Goal: Task Accomplishment & Management: Complete application form

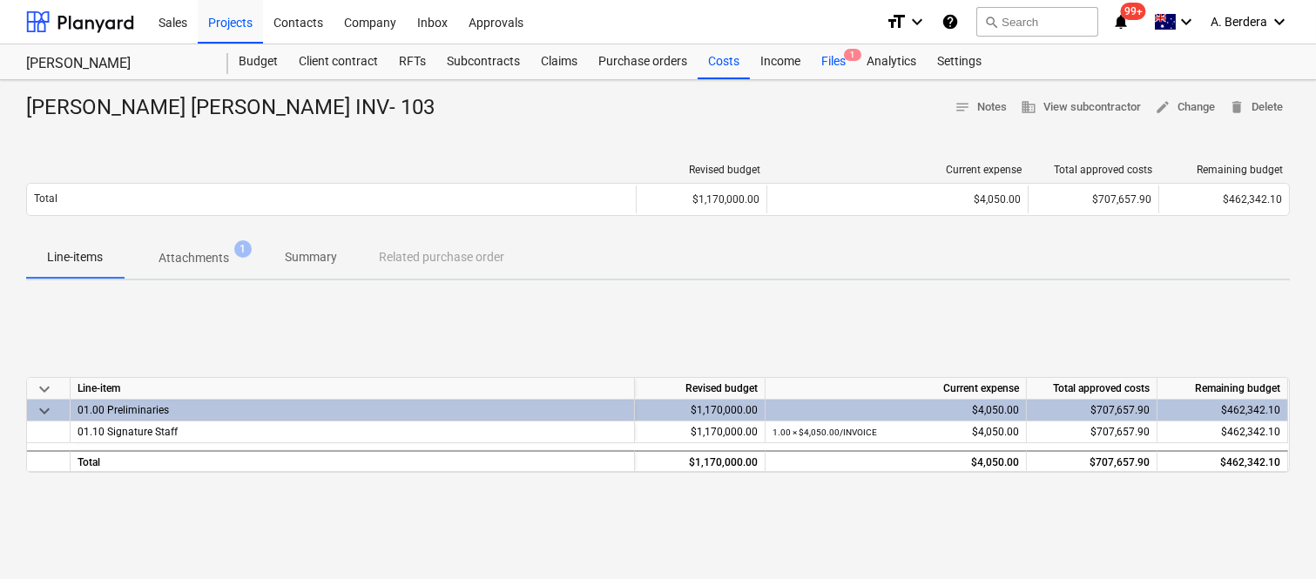
click at [833, 59] on div "Files 1" at bounding box center [833, 61] width 45 height 35
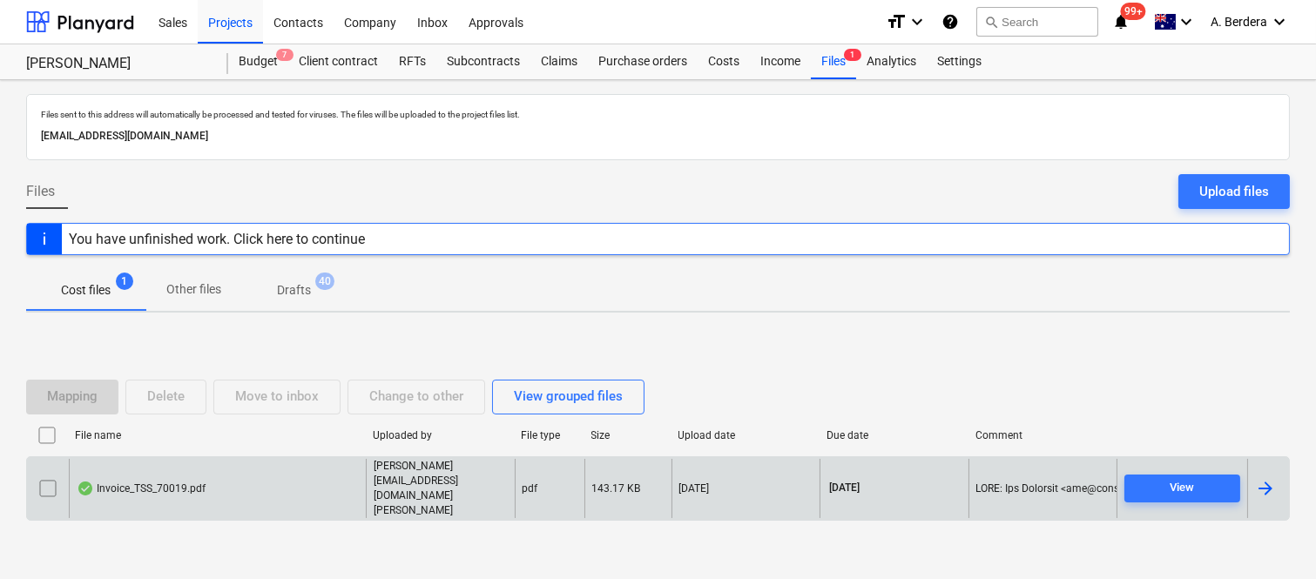
click at [272, 490] on div "Invoice_TSS_70019.pdf" at bounding box center [217, 489] width 297 height 60
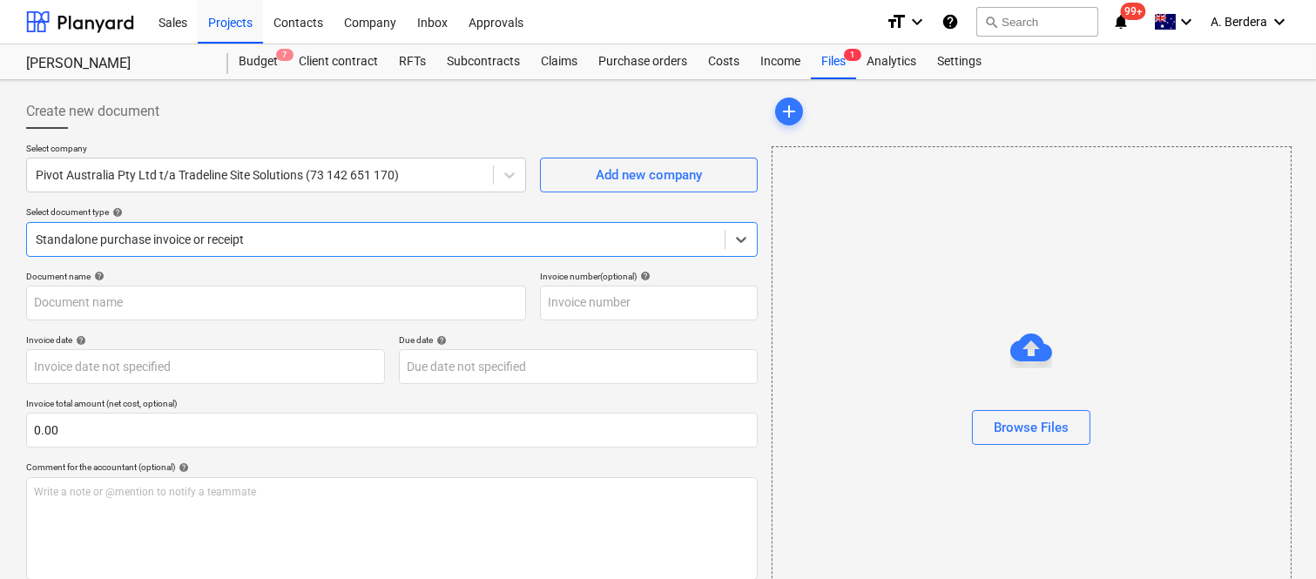
type input "70019"
type input "[DATE]"
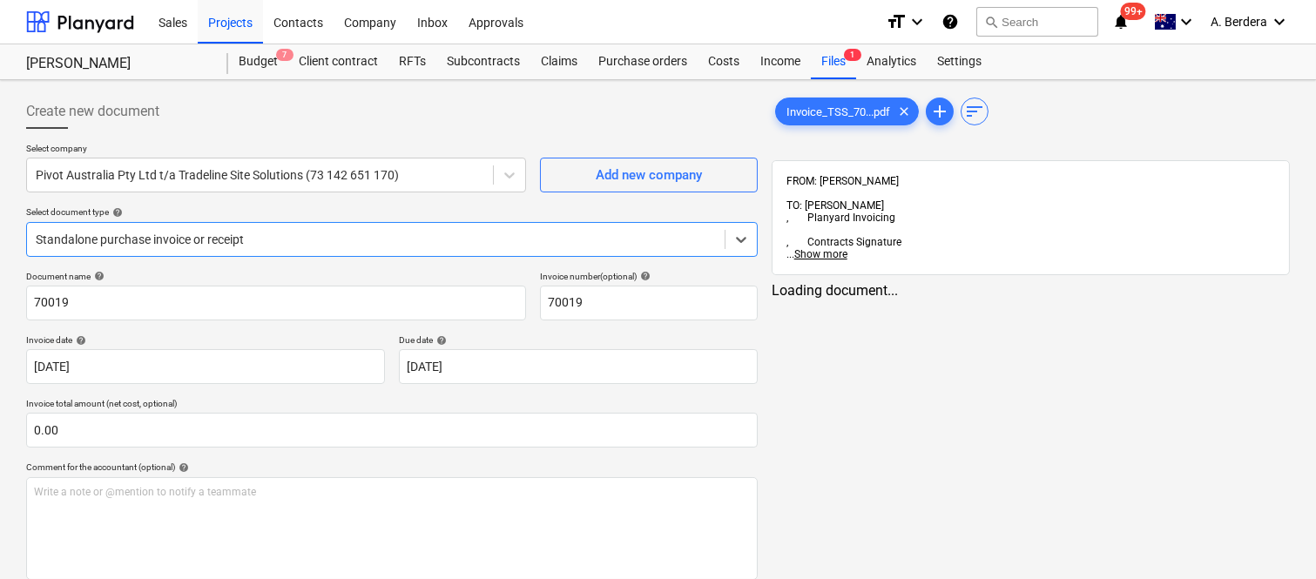
click at [311, 236] on div at bounding box center [376, 239] width 680 height 17
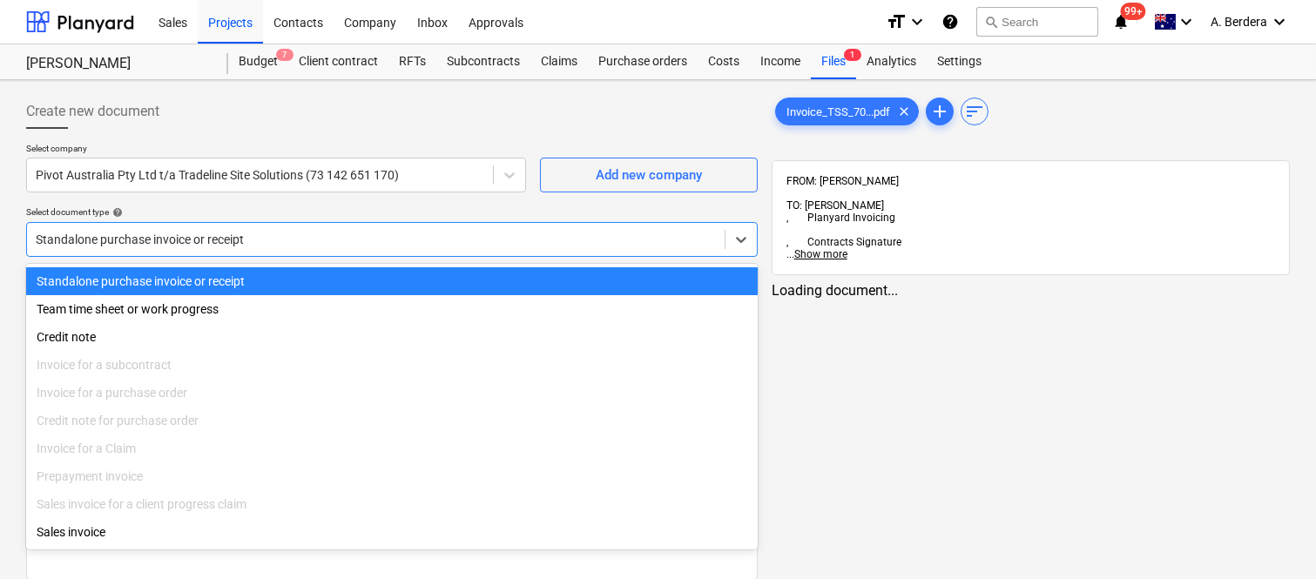
click at [309, 275] on div "Standalone purchase invoice or receipt" at bounding box center [392, 281] width 732 height 28
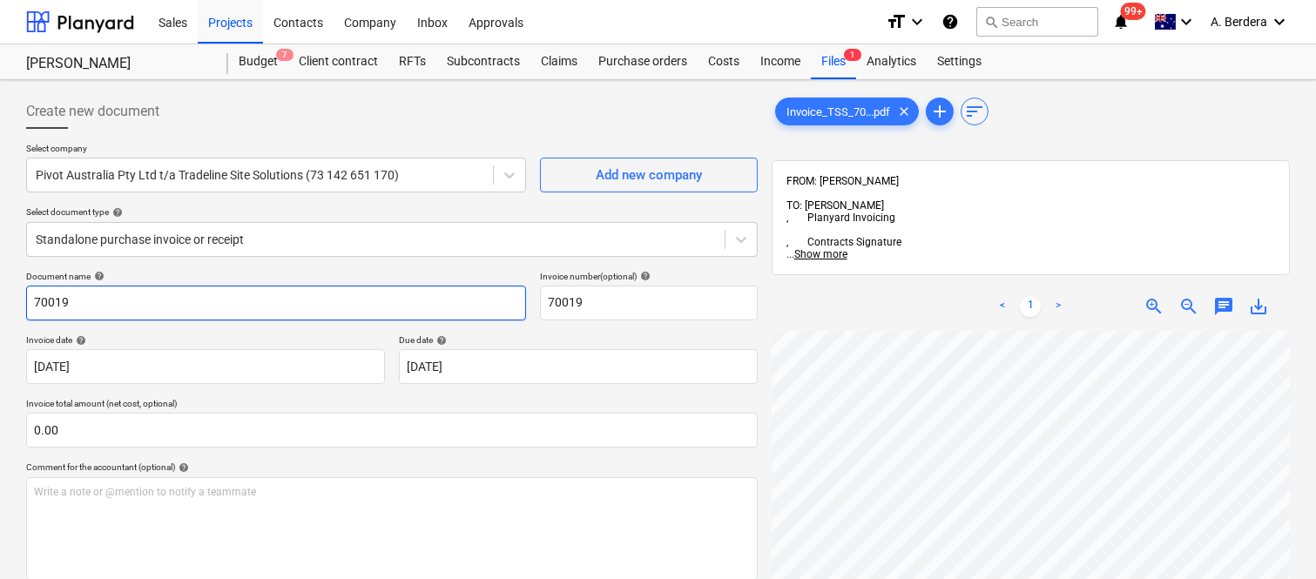
click at [26, 299] on input "70019" at bounding box center [276, 303] width 500 height 35
click at [98, 294] on input "TRADELINE SOLUTIONS 70019" at bounding box center [276, 303] width 500 height 35
click at [190, 300] on input "TRADELINE SITE SOLUTIONS 70019" at bounding box center [276, 303] width 500 height 35
click at [221, 301] on input "TRADELINE SITE SOLUTIONS INV- 70019" at bounding box center [276, 303] width 500 height 35
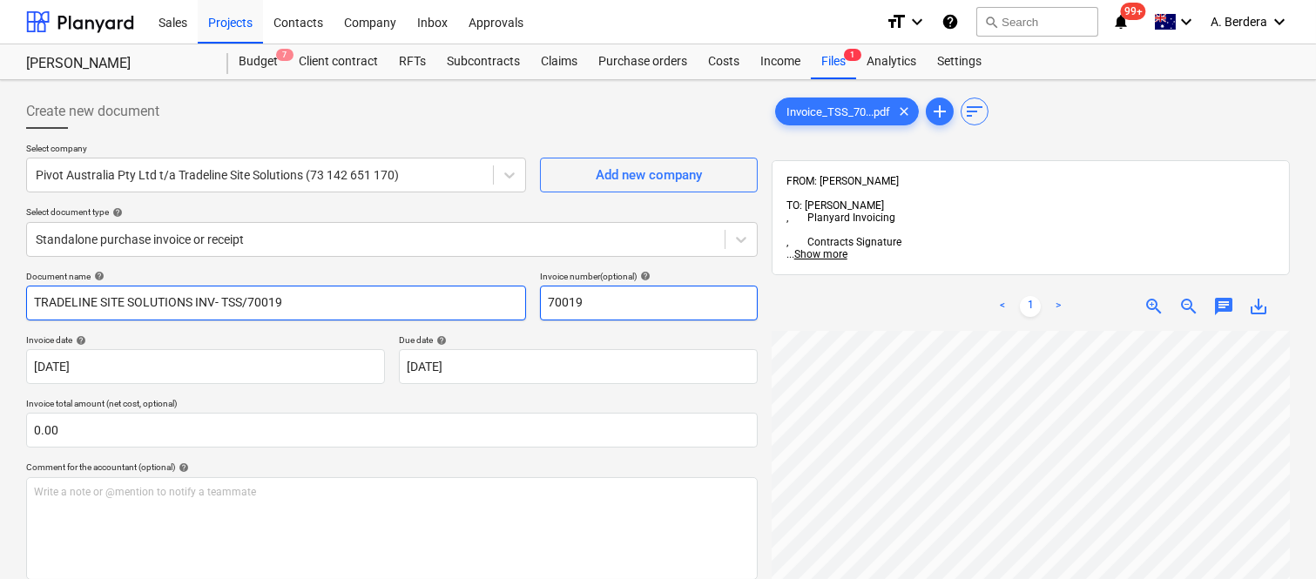
type input "TRADELINE SITE SOLUTIONS INV- TSS/70019"
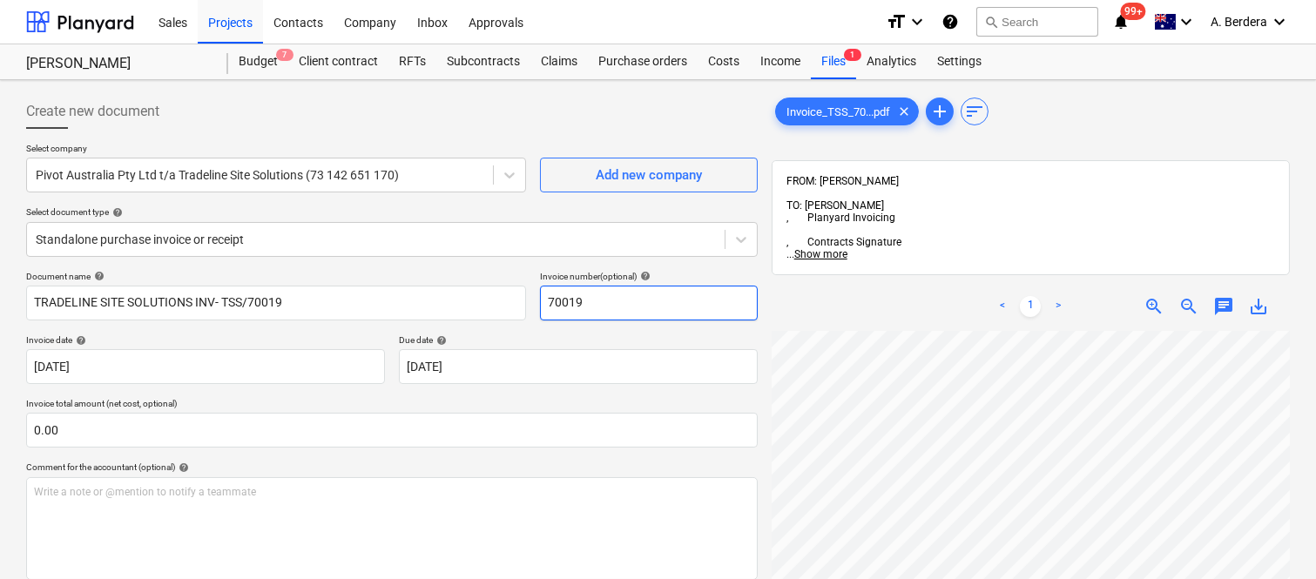
click at [543, 300] on input "70019" at bounding box center [649, 303] width 218 height 35
type input "TSS/70019"
click at [1090, 282] on div "< 1 > zoom_in zoom_out chat 0 save_alt" at bounding box center [1031, 571] width 518 height 579
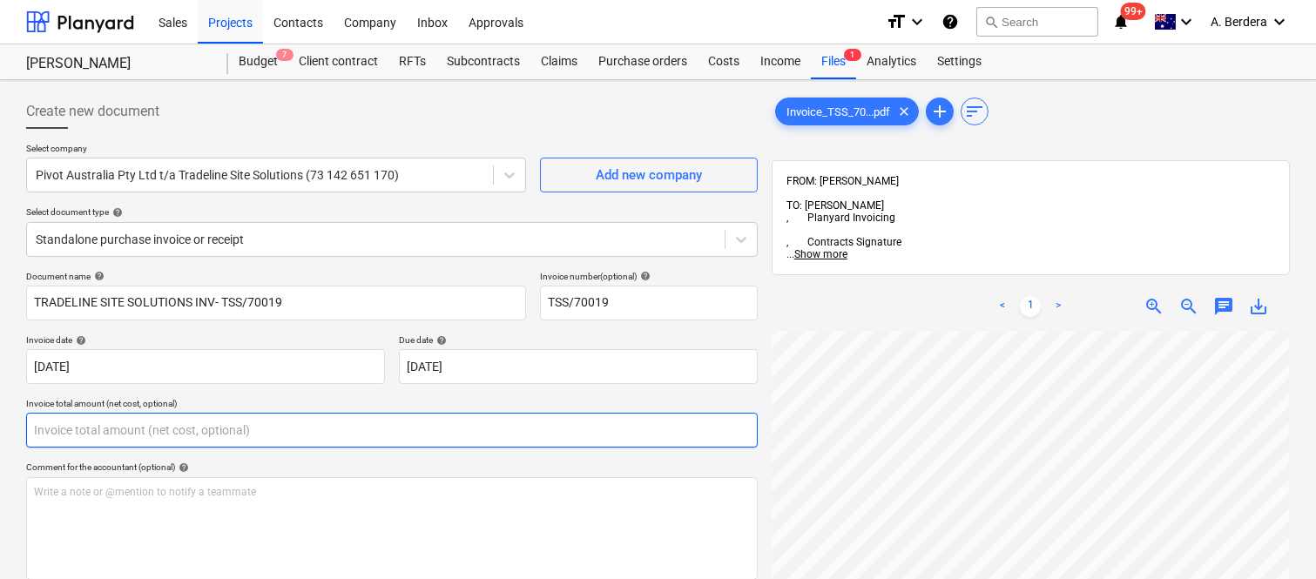
click at [279, 438] on input "text" at bounding box center [392, 430] width 732 height 35
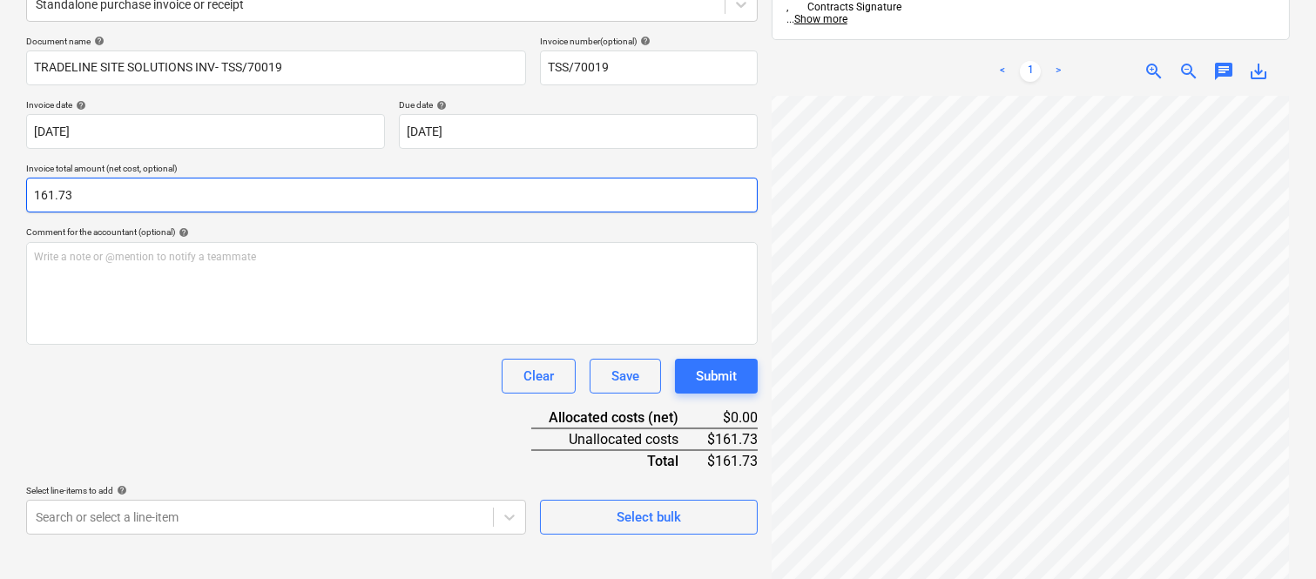
scroll to position [248, 0]
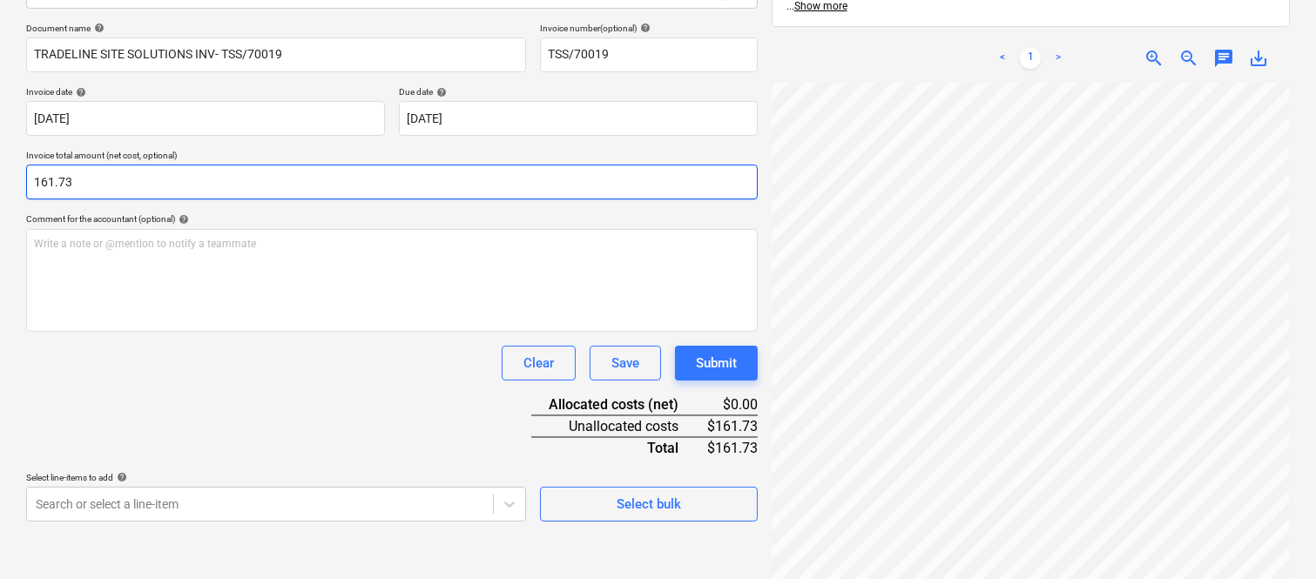
type input "161.73"
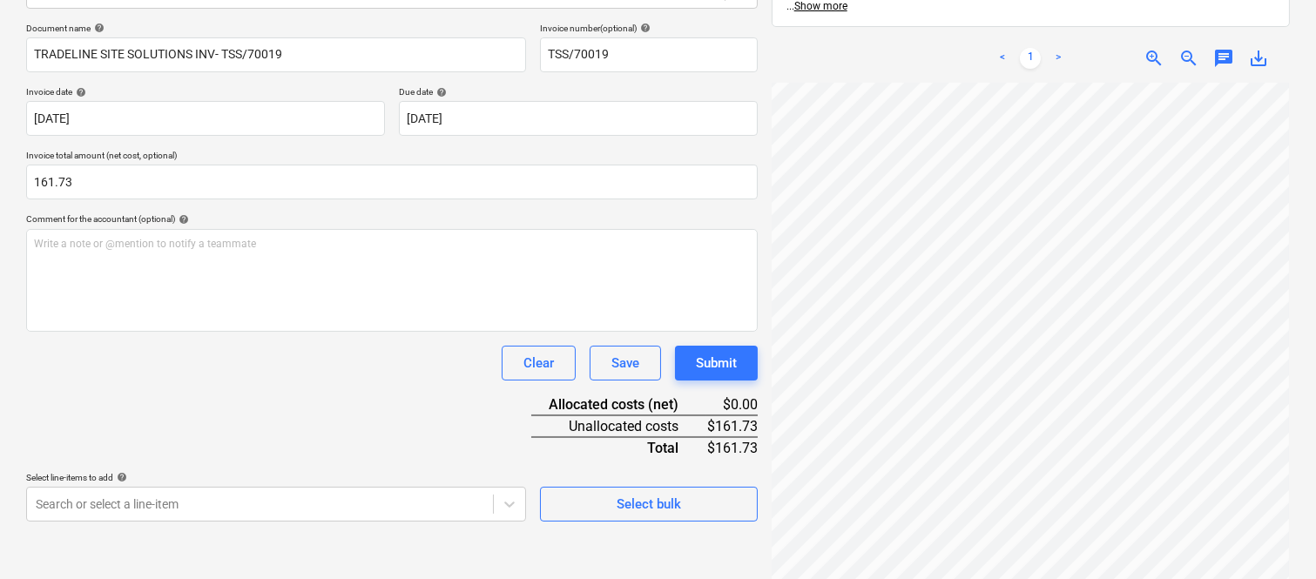
click at [323, 419] on div "Document name help TRADELINE SITE SOLUTIONS INV- TSS/70019 Invoice number (opti…" at bounding box center [392, 272] width 732 height 499
click at [263, 331] on body "Sales Projects Contacts Company Inbox Approvals format_size keyboard_arrow_down…" at bounding box center [658, 41] width 1316 height 579
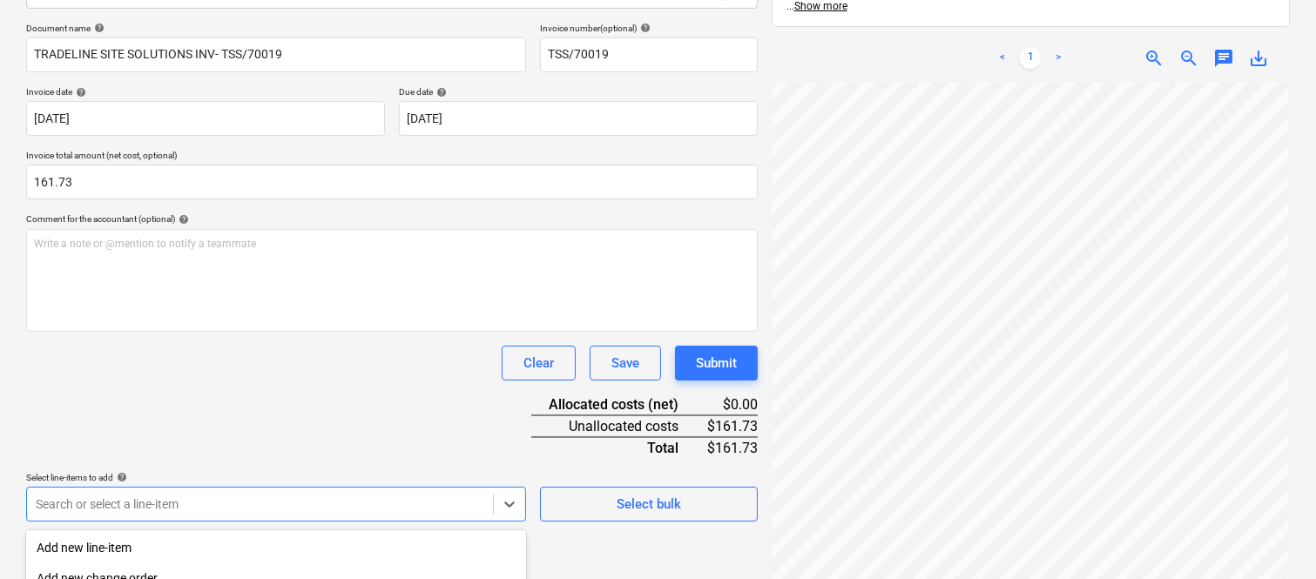
scroll to position [463, 0]
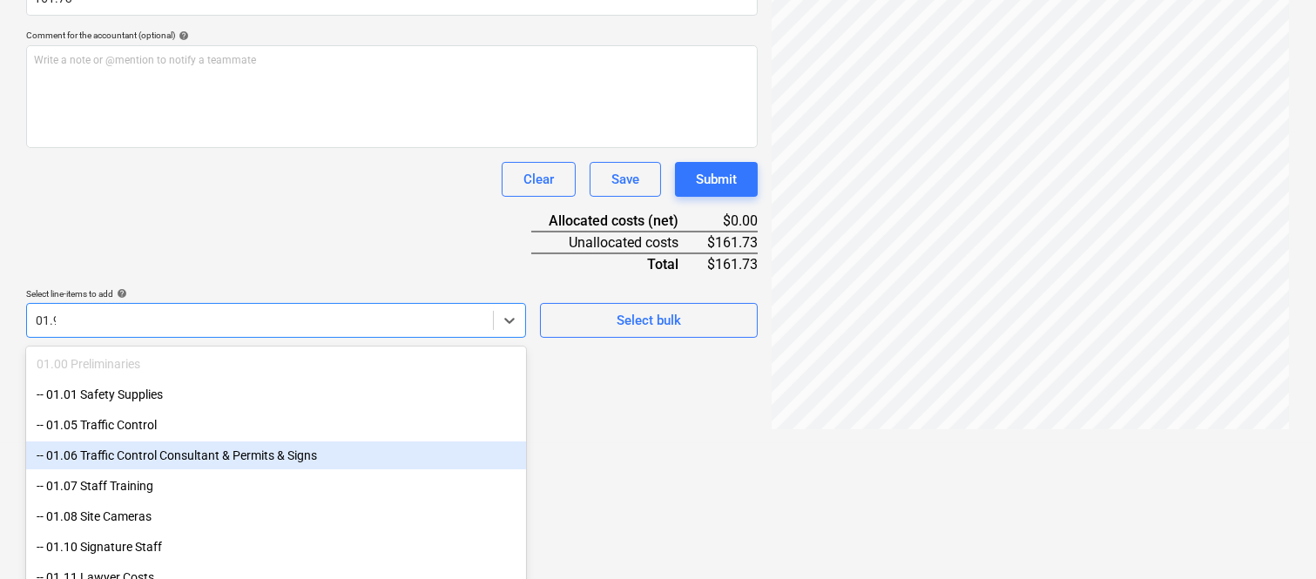
type input "01.90"
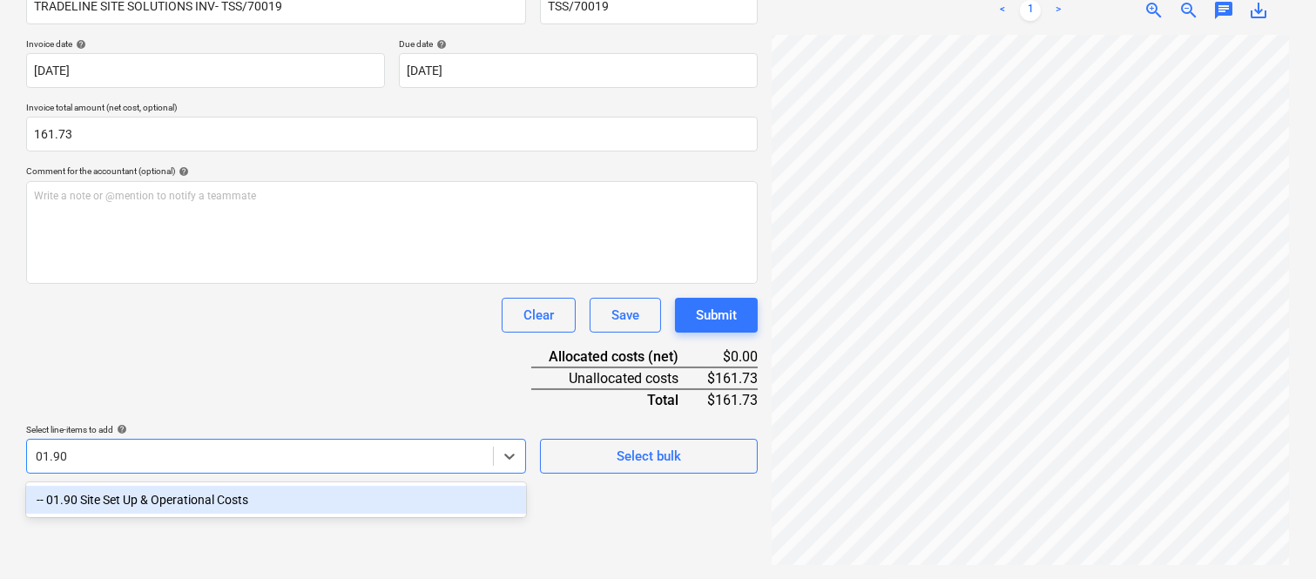
scroll to position [248, 0]
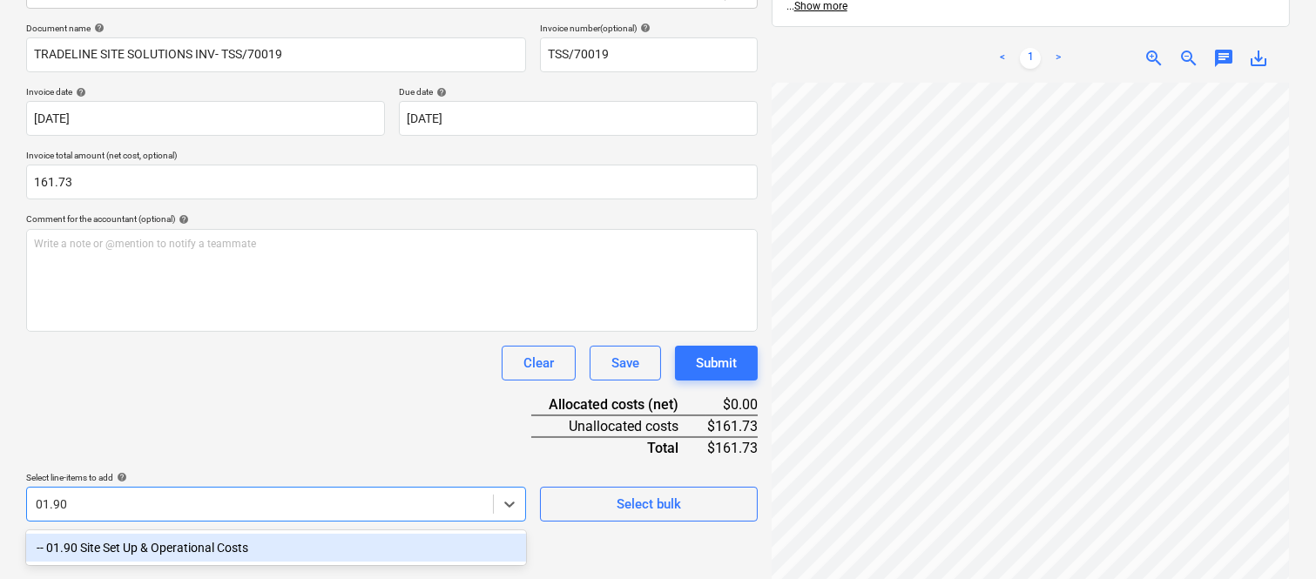
drag, startPoint x: 213, startPoint y: 547, endPoint x: 183, endPoint y: 372, distance: 177.7
click at [213, 546] on div "-- 01.90 Site Set Up & Operational Costs" at bounding box center [276, 548] width 500 height 28
click at [181, 376] on div "Clear Save Submit" at bounding box center [392, 363] width 732 height 35
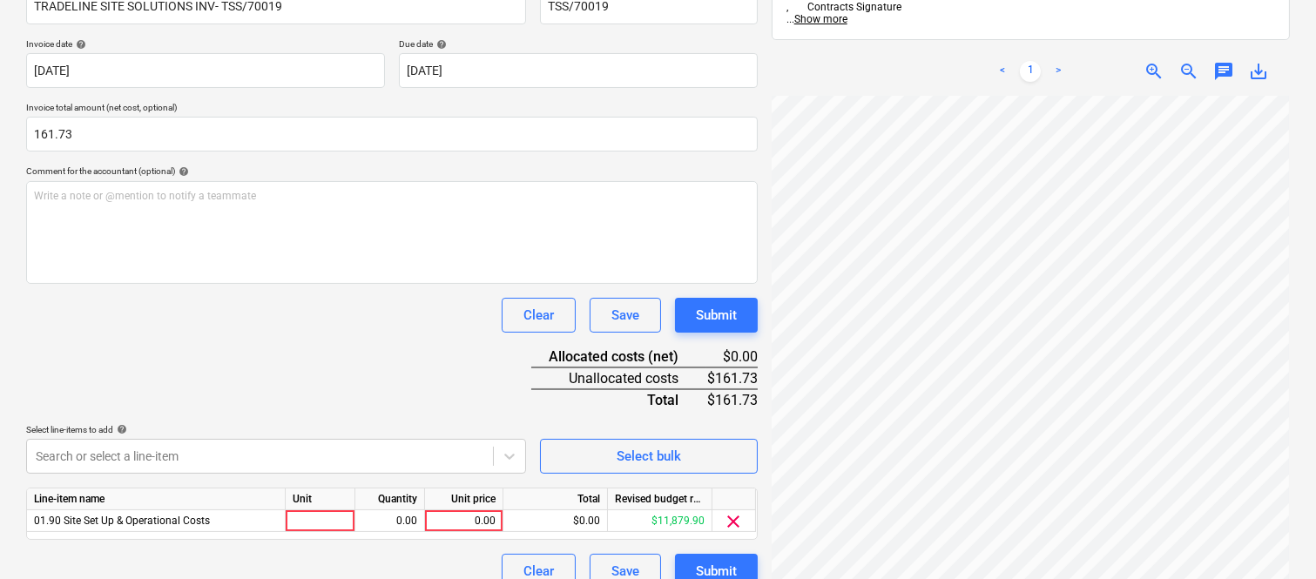
scroll to position [320, 0]
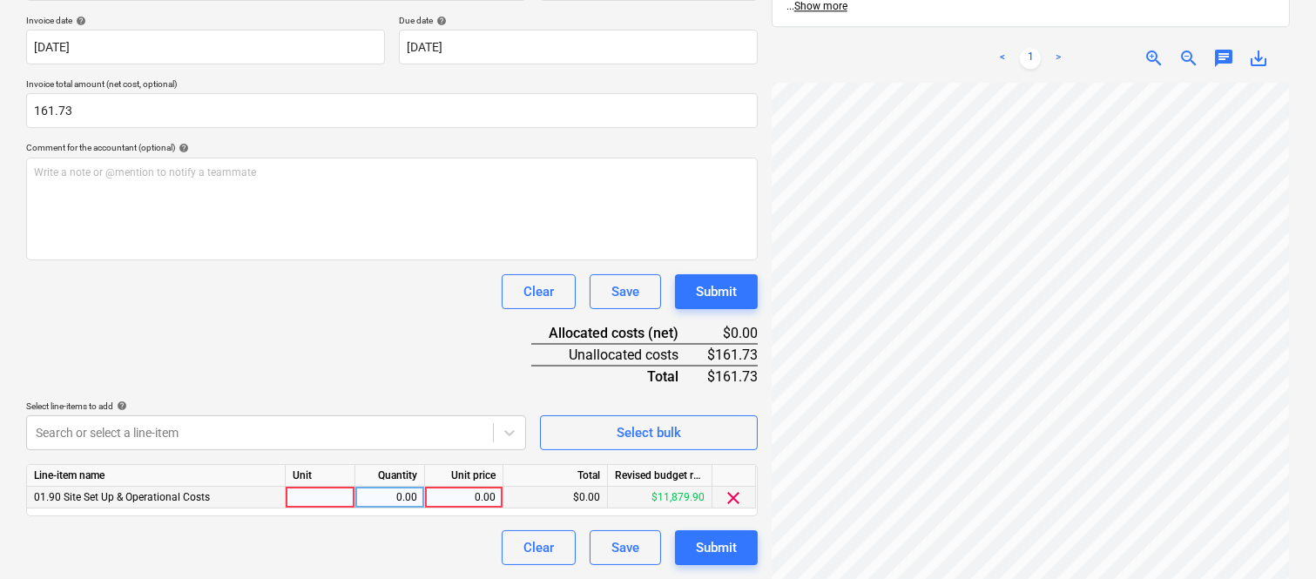
click at [335, 493] on div at bounding box center [321, 498] width 70 height 22
type input "INVOICE"
click at [384, 503] on div "0.00" at bounding box center [389, 498] width 55 height 22
type input "1"
click at [464, 492] on div "0.00" at bounding box center [464, 498] width 64 height 22
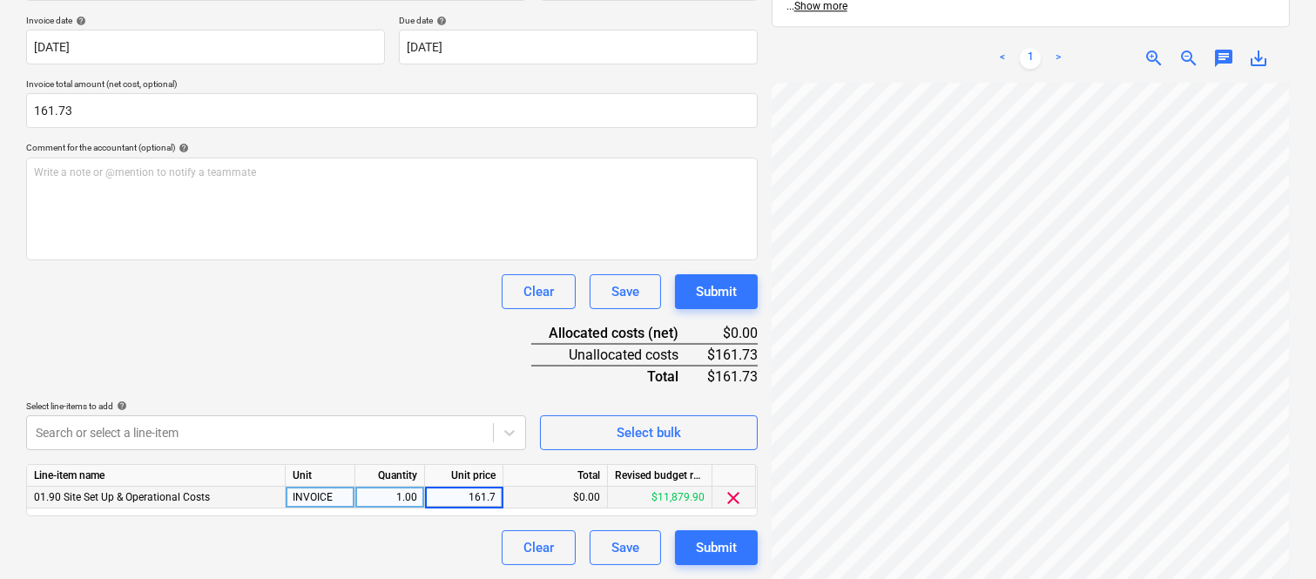
type input "161.73"
click at [350, 358] on div "Document name help TRADELINE SITE SOLUTIONS INV- TSS/70019 Invoice number (opti…" at bounding box center [392, 258] width 732 height 614
click at [736, 538] on div "Submit" at bounding box center [716, 548] width 41 height 23
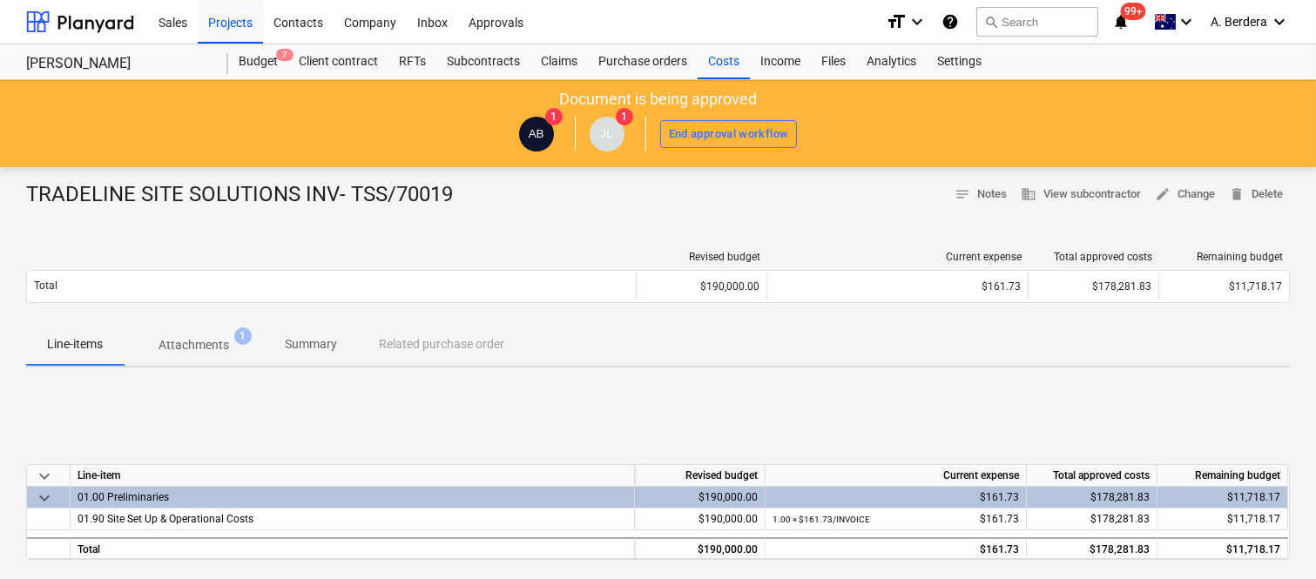
click at [317, 345] on p "Summary" at bounding box center [311, 344] width 52 height 18
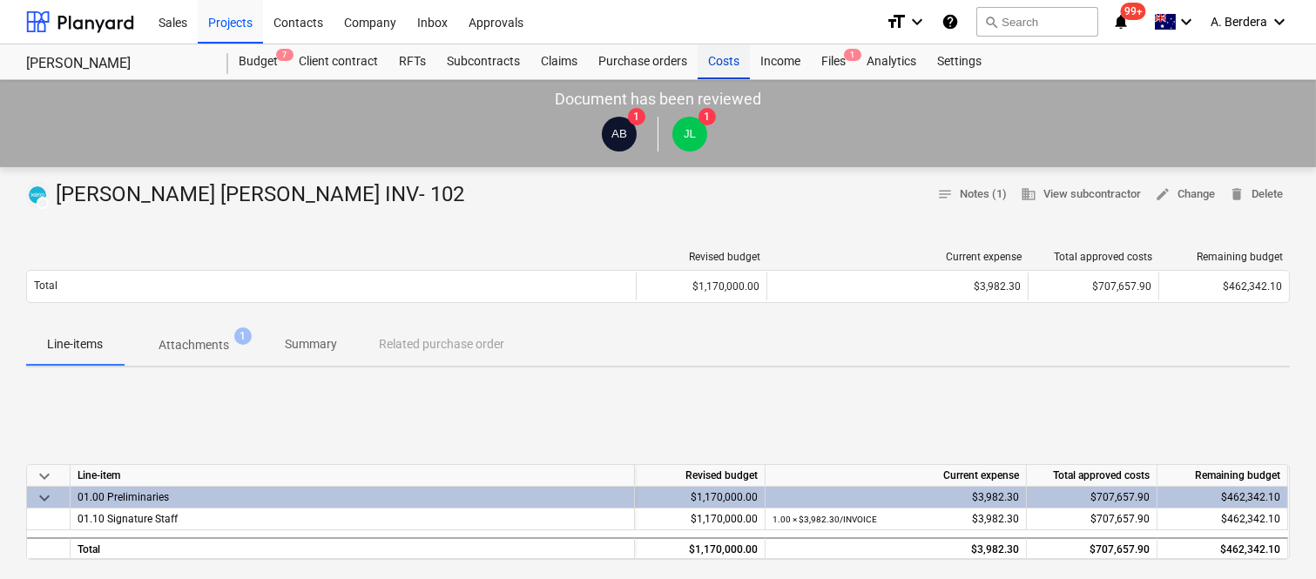
click at [719, 64] on div "Costs" at bounding box center [724, 61] width 52 height 35
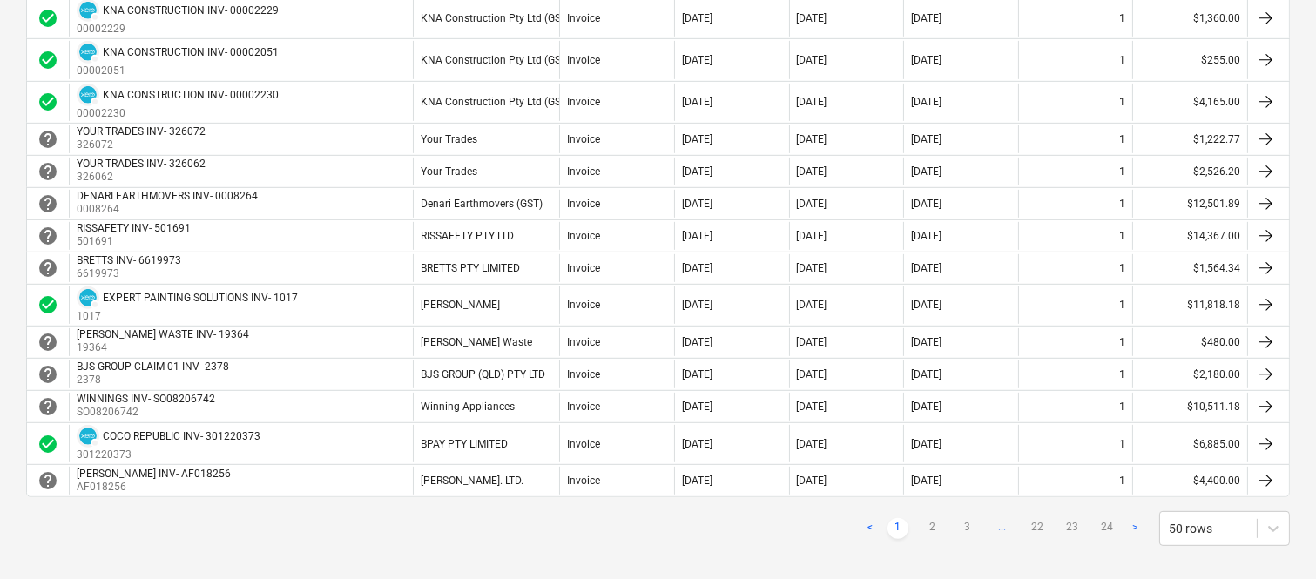
scroll to position [1530, 0]
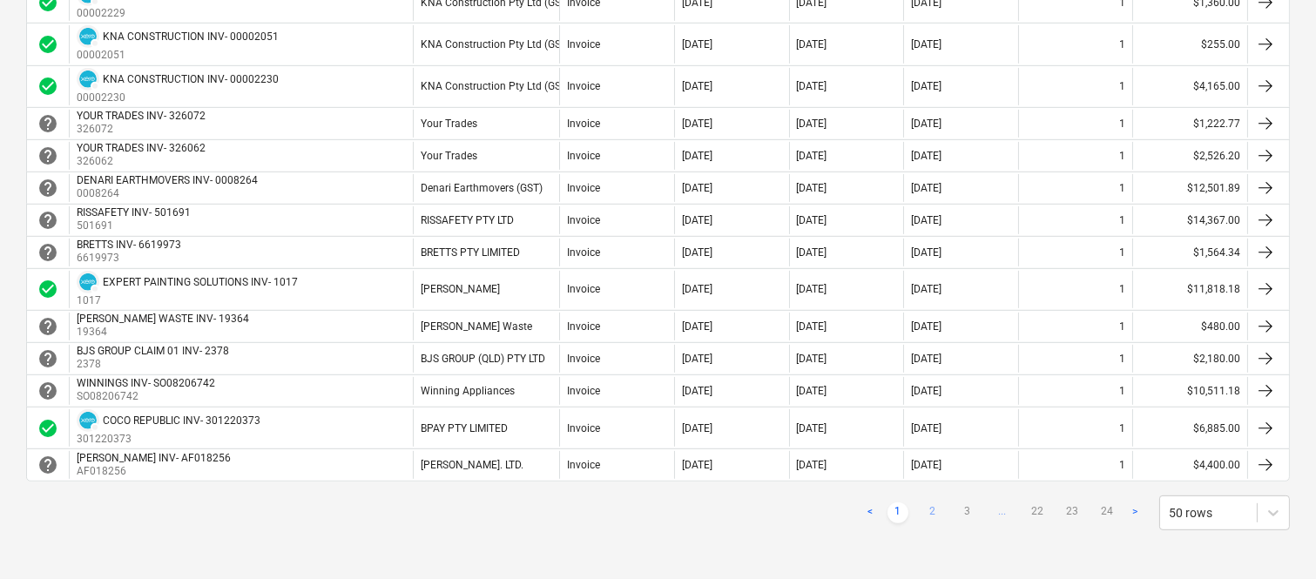
click at [932, 516] on link "2" at bounding box center [932, 513] width 21 height 21
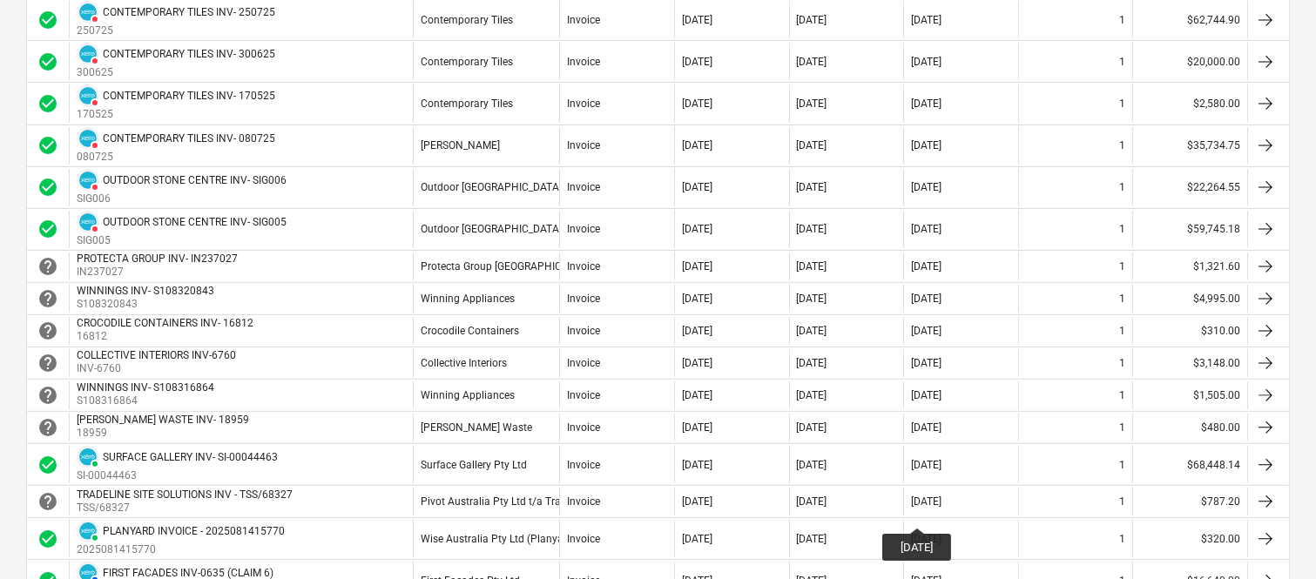
scroll to position [1104, 0]
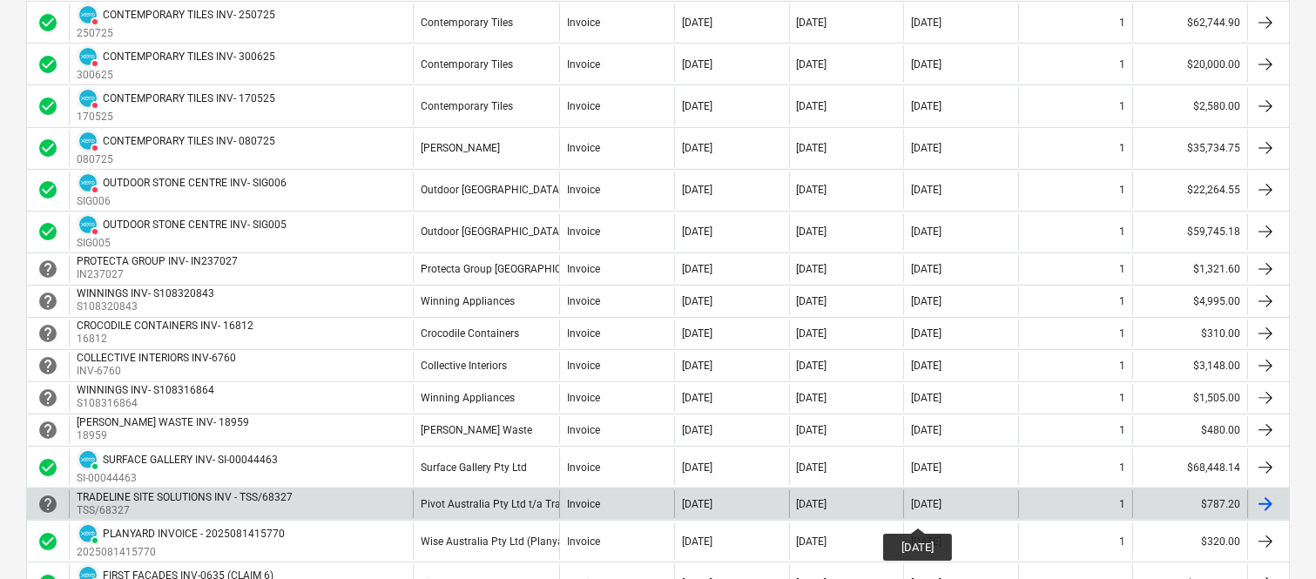
click at [933, 510] on div "[DATE]" at bounding box center [926, 504] width 30 height 12
